Goal: Information Seeking & Learning: Understand process/instructions

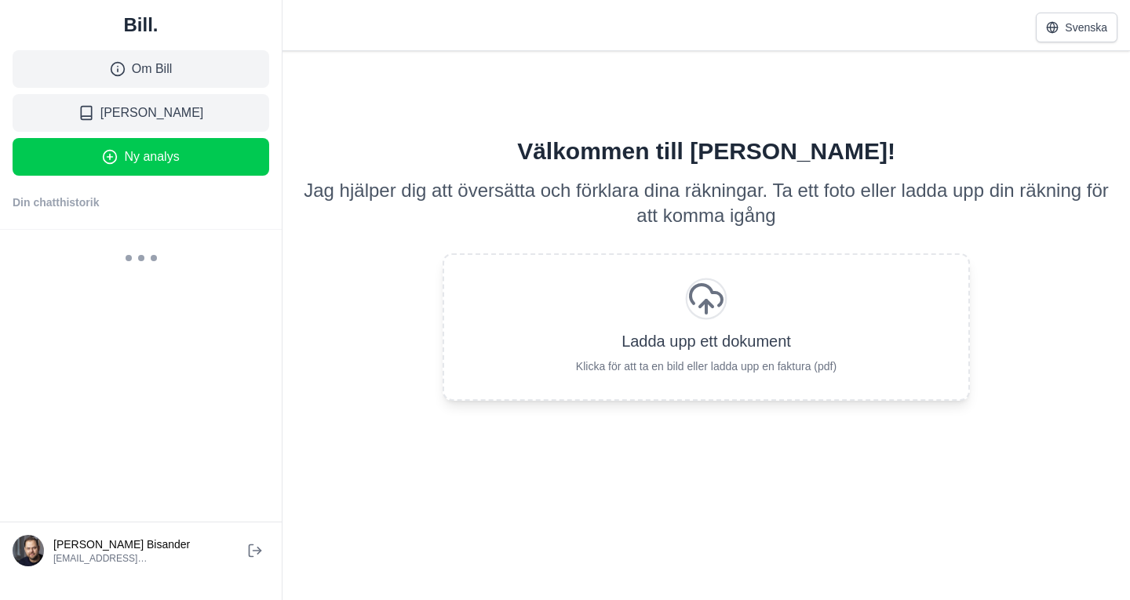
click at [150, 162] on span "Ny analys" at bounding box center [151, 157] width 55 height 19
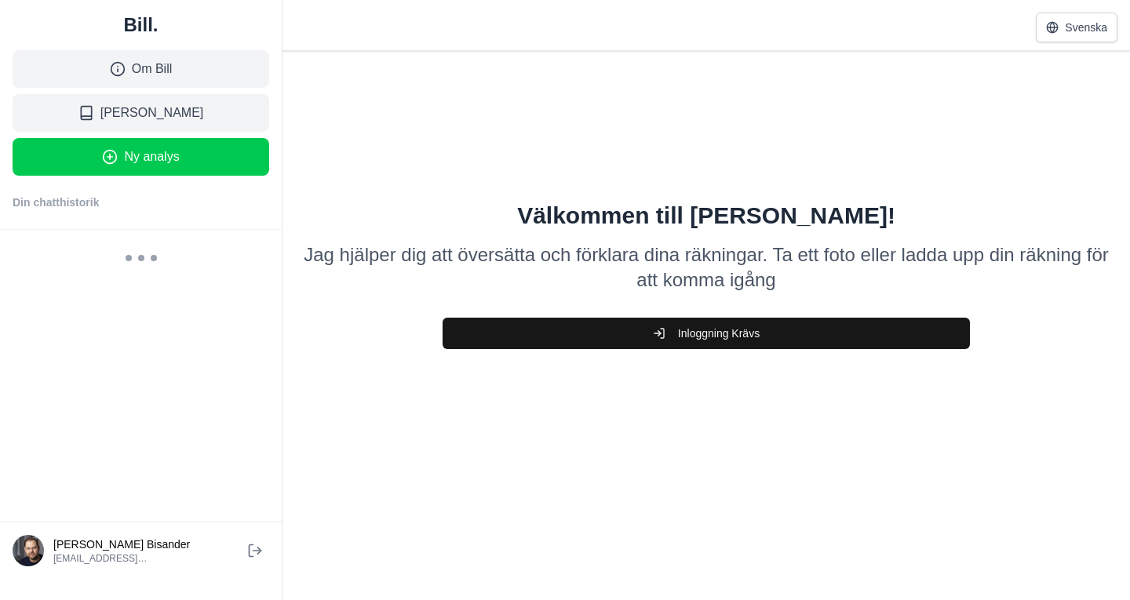
click at [654, 335] on button "Inloggning Krävs" at bounding box center [706, 333] width 527 height 31
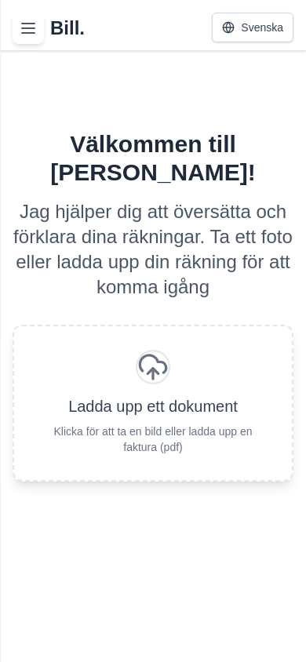
click at [28, 38] on button "Toggle history menu" at bounding box center [28, 28] width 31 height 31
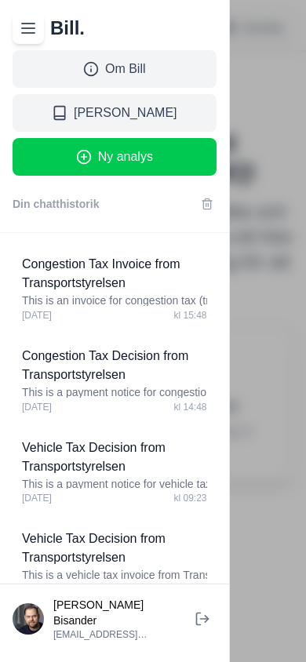
click at [91, 279] on h3 "Congestion Tax Invoice from Transportstyrelsen" at bounding box center [114, 274] width 185 height 38
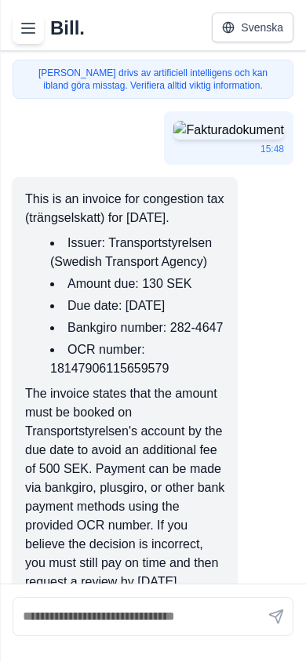
click at [26, 22] on icon "Toggle history menu" at bounding box center [28, 28] width 19 height 19
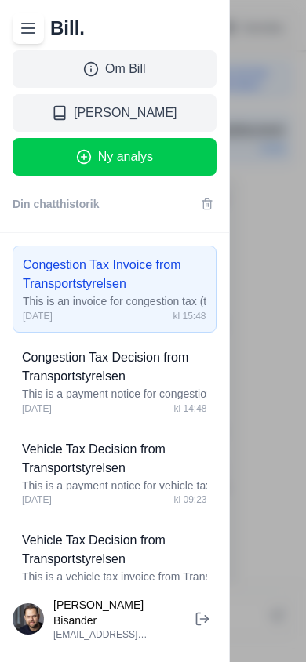
click at [93, 117] on span "[PERSON_NAME]" at bounding box center [126, 113] width 104 height 19
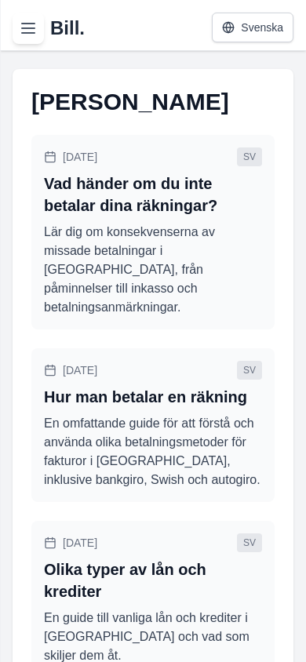
click at [28, 31] on icon "Toggle history menu" at bounding box center [28, 28] width 19 height 19
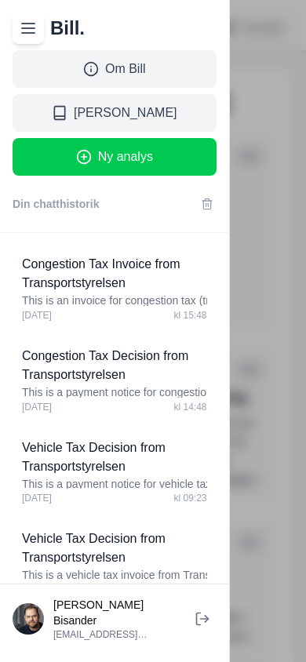
click at [126, 159] on span "Ny analys" at bounding box center [125, 157] width 55 height 19
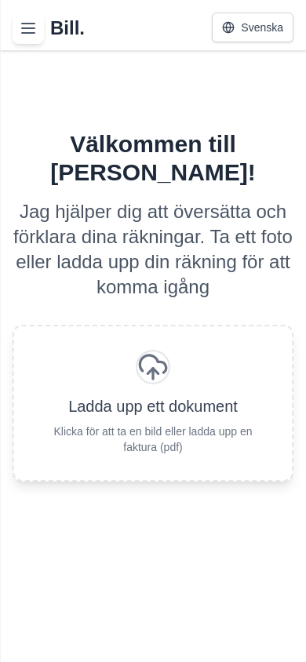
click at [257, 31] on button "Svenska" at bounding box center [253, 28] width 82 height 30
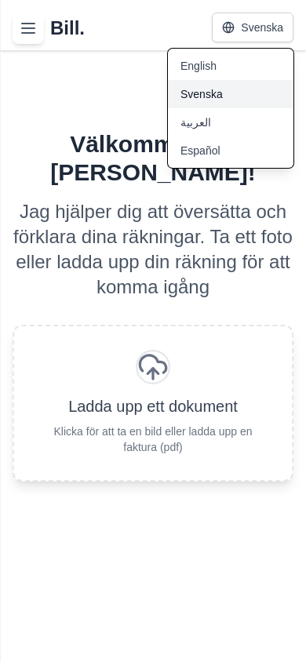
click at [220, 201] on p "Jag hjälper dig att översätta och förklara dina räkningar. Ta ett foto eller la…" at bounding box center [153, 249] width 281 height 100
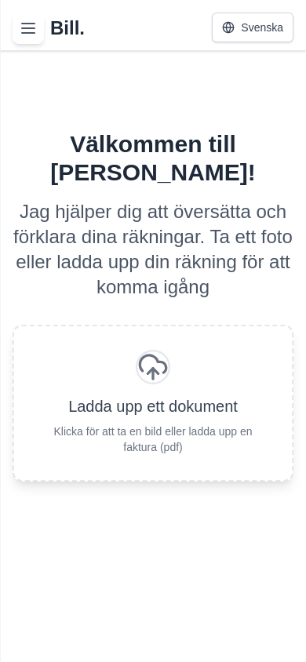
click at [148, 369] on icon "Faktura analysområde" at bounding box center [153, 371] width 10 height 5
click at [153, 395] on span "Ladda upp ett dokument" at bounding box center [152, 406] width 169 height 22
click at [31, 29] on icon "Toggle history menu" at bounding box center [28, 28] width 19 height 19
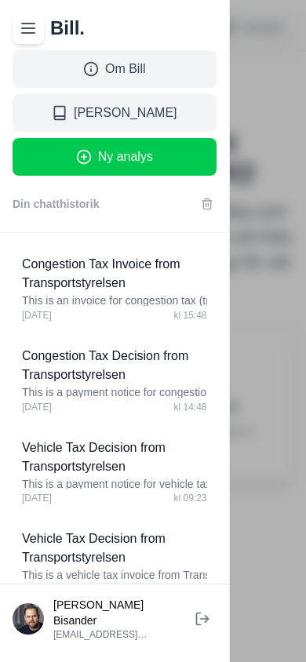
click at [82, 293] on p "This is an invoice for congestion tax (trängselskatt) for February 2023." at bounding box center [114, 301] width 185 height 16
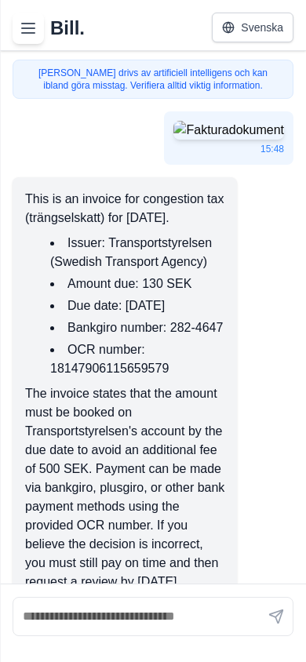
click at [198, 140] on img "Faktura analysområde" at bounding box center [228, 130] width 111 height 19
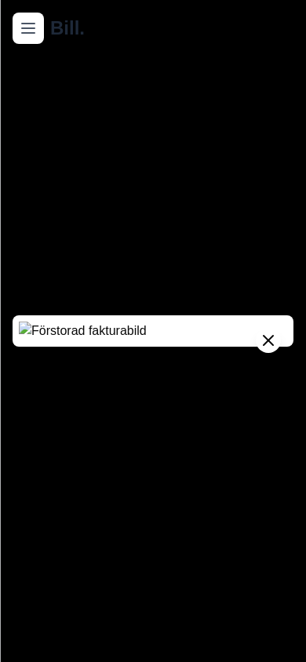
click at [268, 331] on icon "Faktura analysområde" at bounding box center [268, 340] width 19 height 19
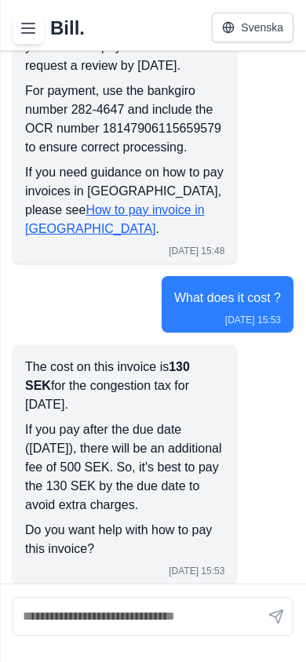
scroll to position [667, 0]
click at [144, 599] on input "text" at bounding box center [153, 616] width 281 height 39
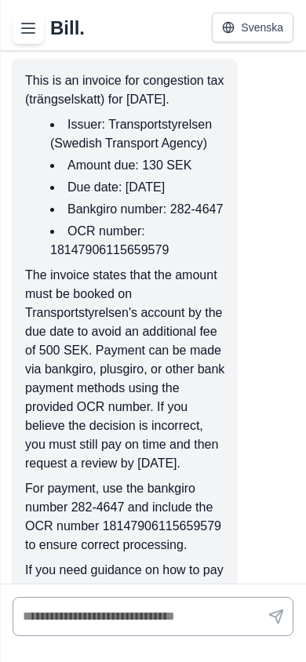
scroll to position [0, 0]
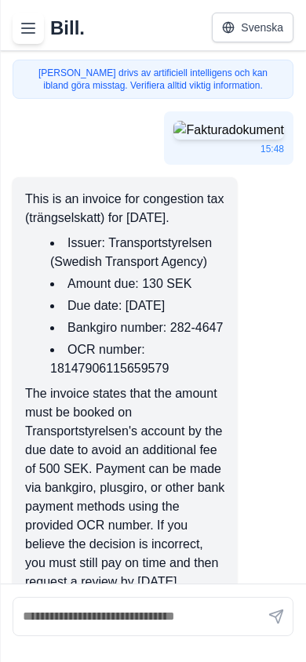
click at [26, 37] on icon "Toggle history menu" at bounding box center [28, 28] width 19 height 19
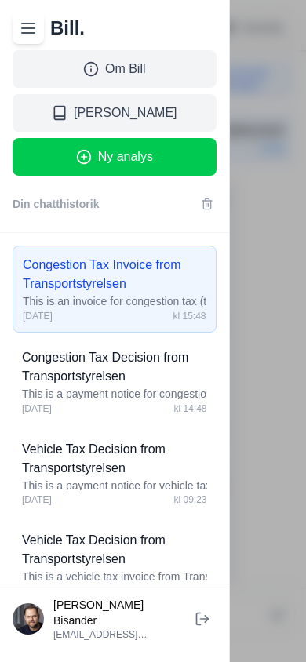
click at [96, 119] on span "[PERSON_NAME]" at bounding box center [126, 113] width 104 height 19
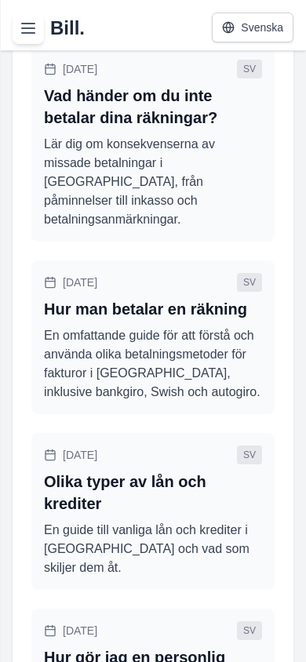
scroll to position [89, 0]
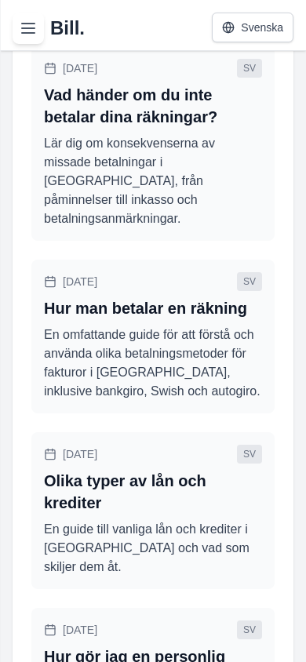
click at [151, 161] on p "Lär dig om konsekvenserna av missade betalningar i Sverige, från påminnelser ti…" at bounding box center [153, 181] width 218 height 94
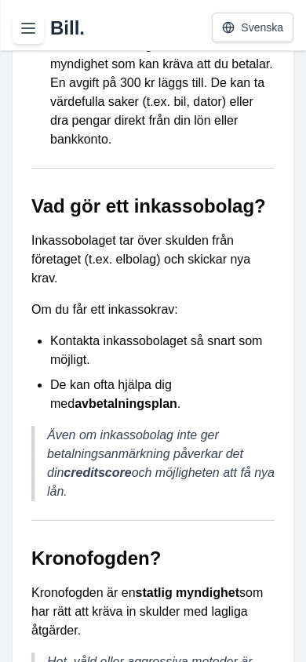
scroll to position [946, 0]
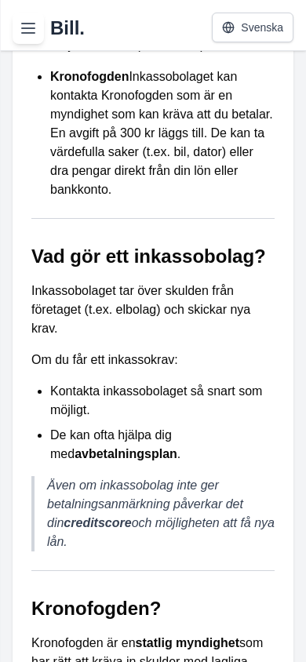
click at [31, 24] on line "Toggle history menu" at bounding box center [28, 24] width 13 height 0
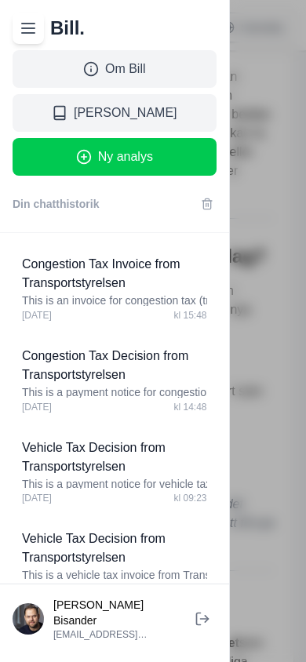
click at [93, 115] on span "[PERSON_NAME]" at bounding box center [126, 113] width 104 height 19
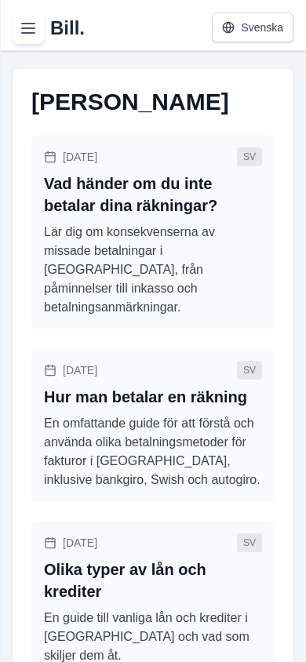
click at [24, 35] on icon "Toggle history menu" at bounding box center [28, 28] width 19 height 19
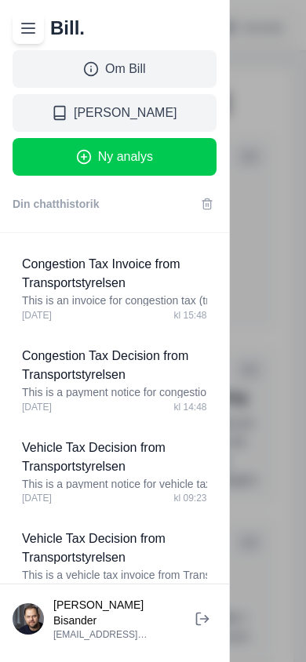
click at [24, 35] on icon "Toggle history menu" at bounding box center [28, 28] width 19 height 19
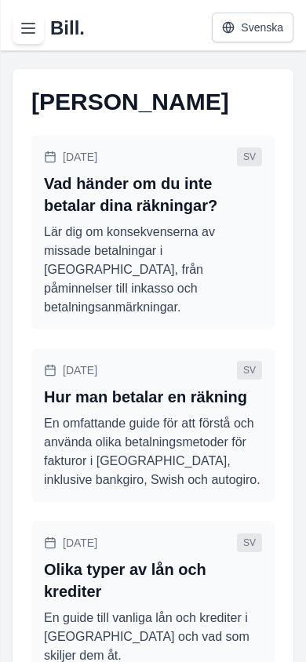
click at [30, 21] on icon "Toggle history menu" at bounding box center [28, 28] width 19 height 19
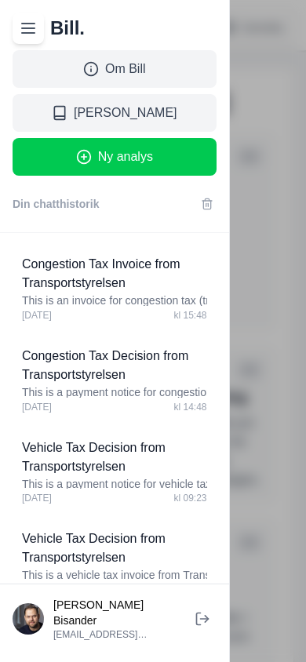
click at [98, 293] on p "This is an invoice for congestion tax (trängselskatt) for February 2023." at bounding box center [114, 301] width 185 height 16
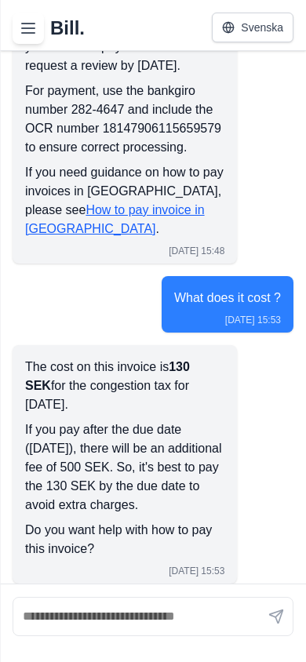
scroll to position [667, 0]
